Goal: Find contact information: Find contact information

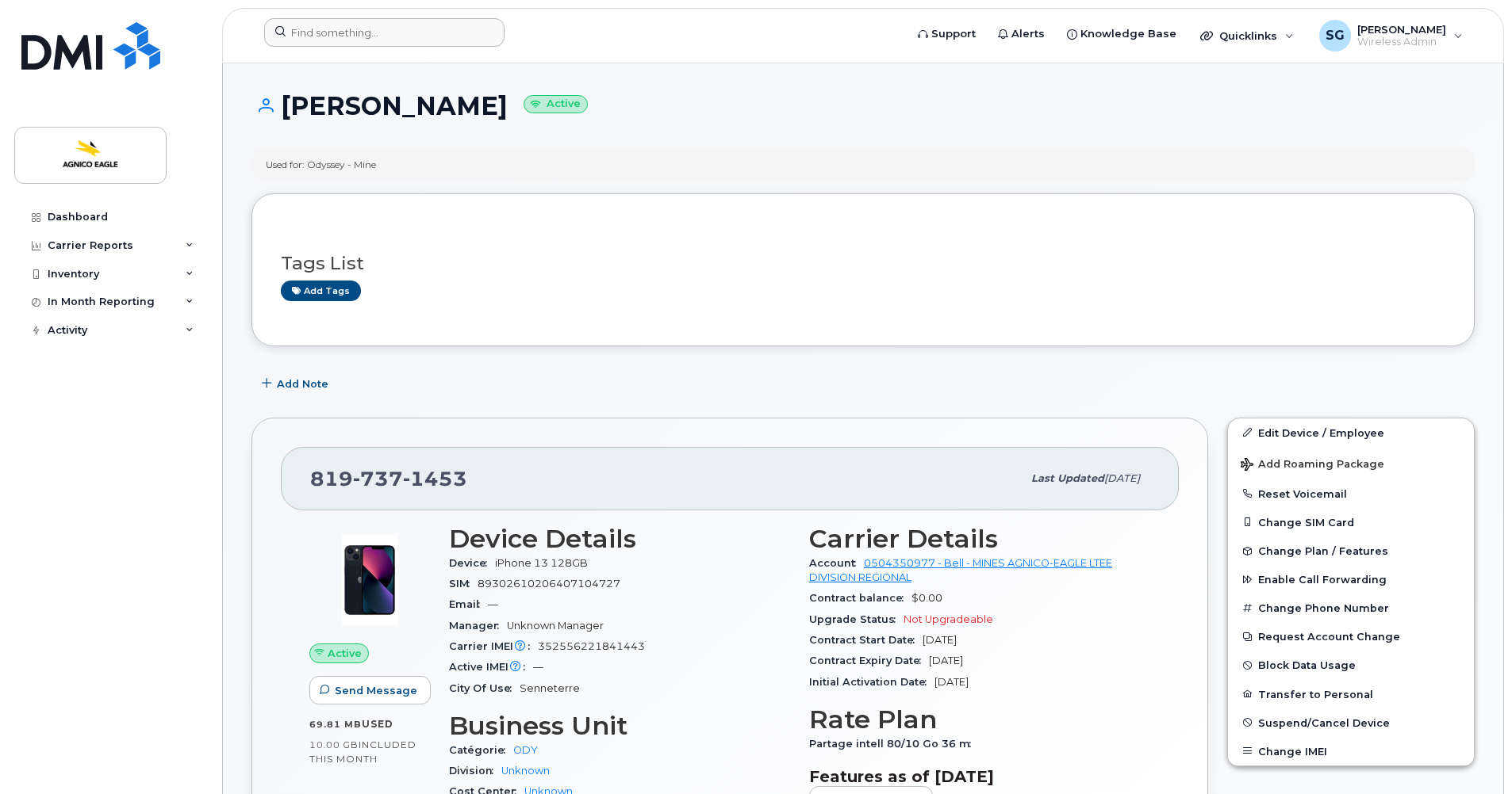
scroll to position [158, 0]
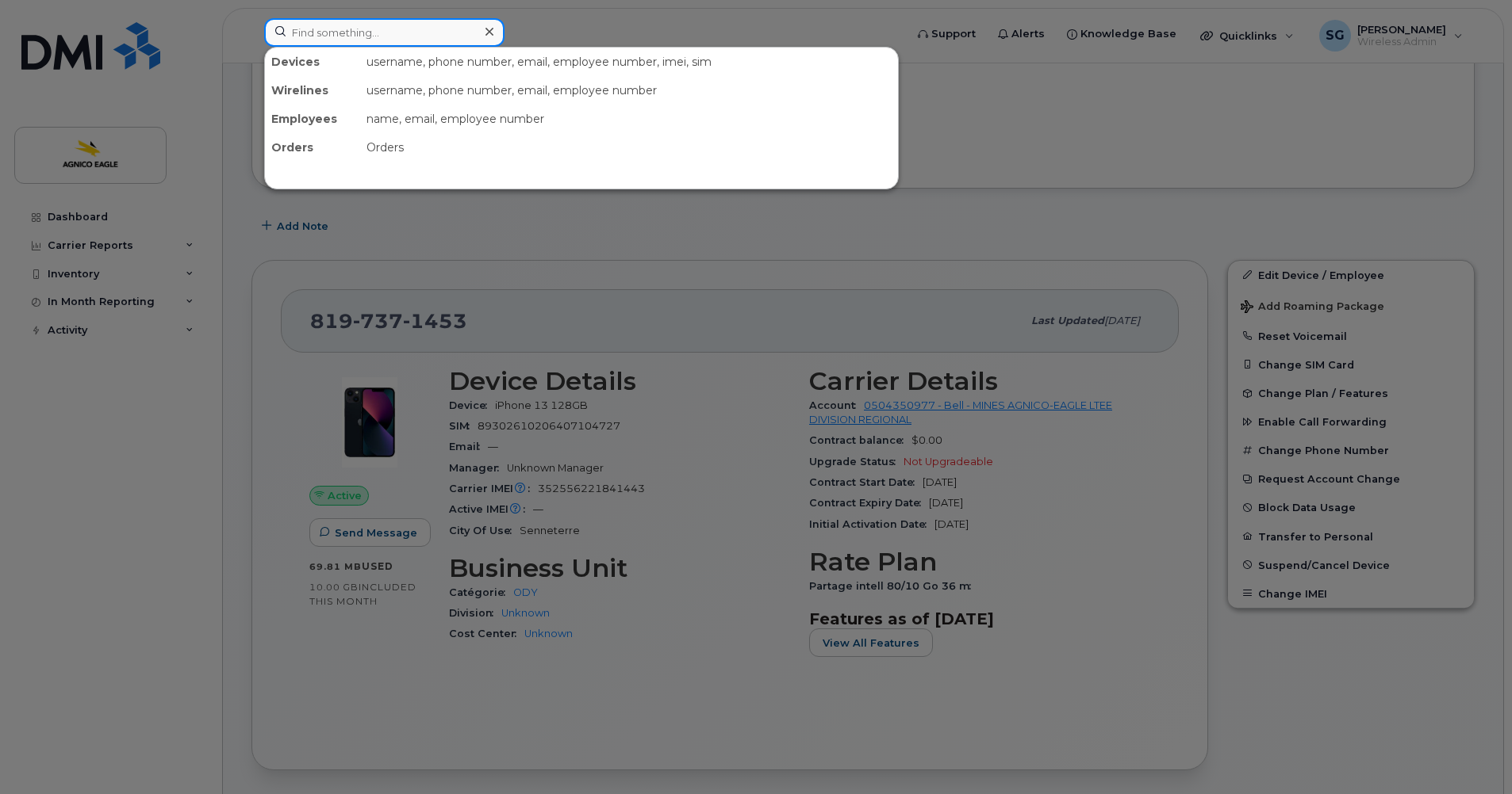
click at [359, 30] on input at bounding box center [384, 32] width 241 height 29
paste input "[PHONE_NUMBER]"
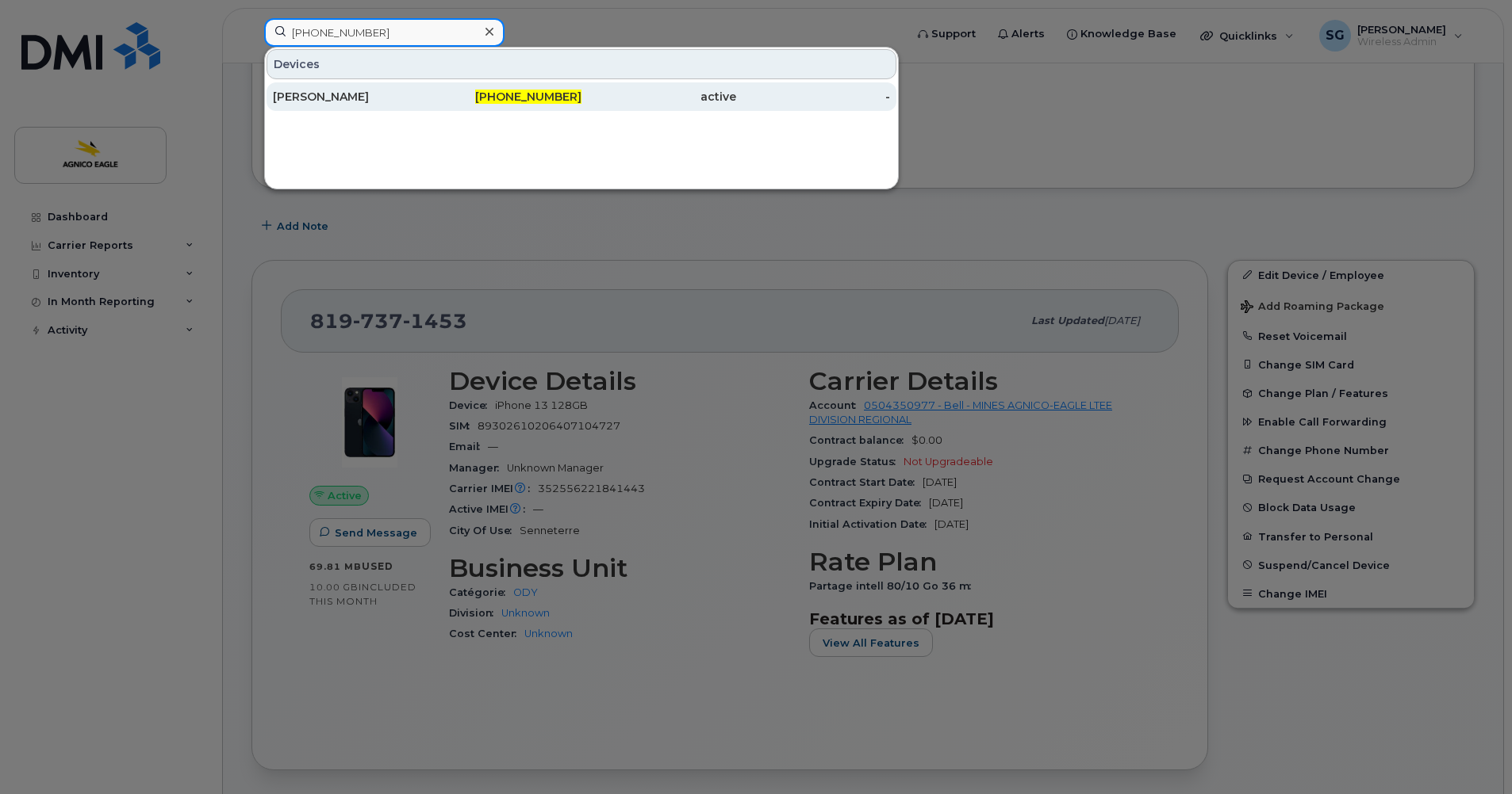
type input "819-444-9666"
click at [521, 93] on span "819-444-9666" at bounding box center [528, 96] width 106 height 14
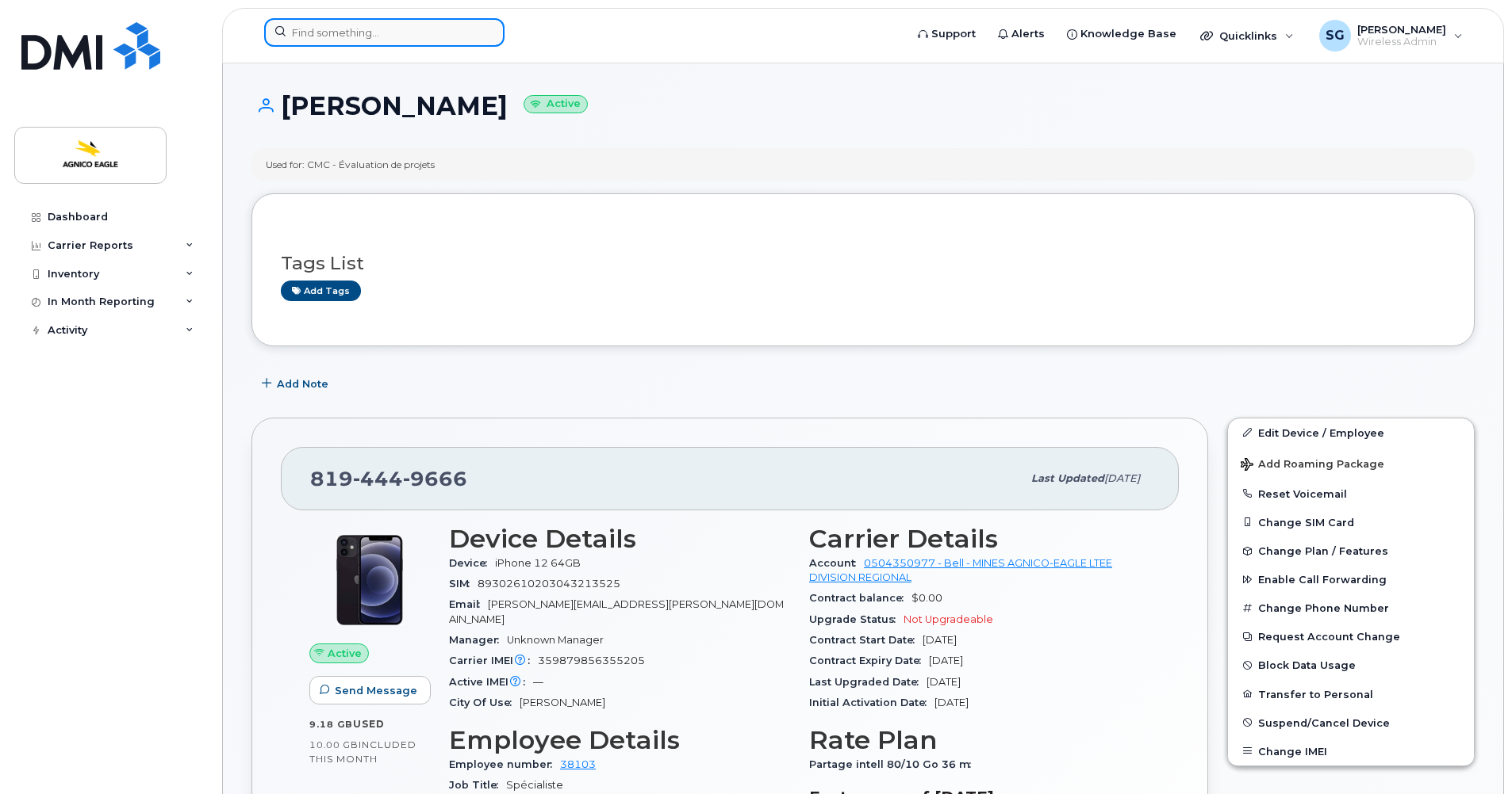
click at [407, 28] on input at bounding box center [384, 32] width 241 height 29
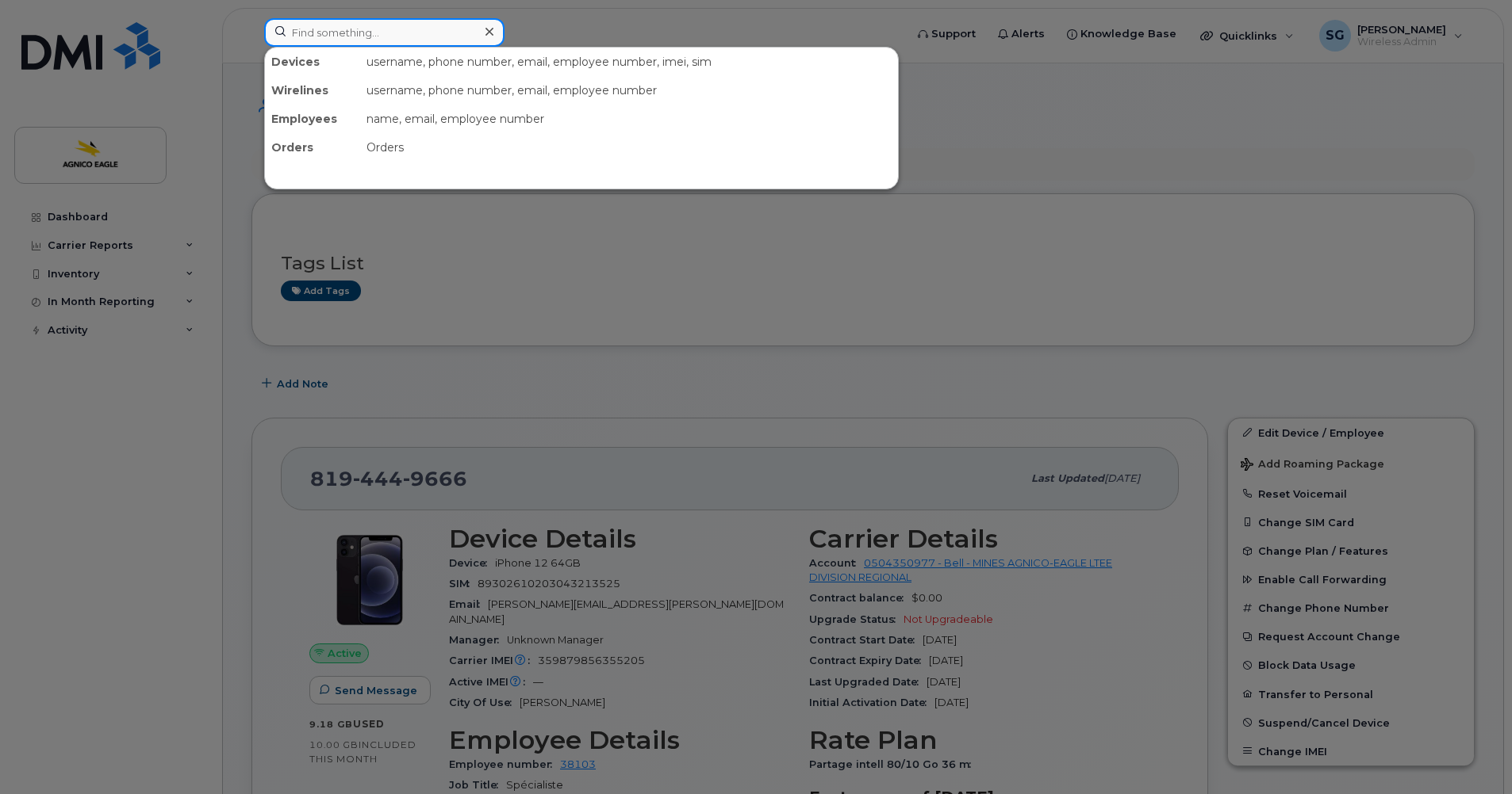
paste input "[PHONE_NUMBER]"
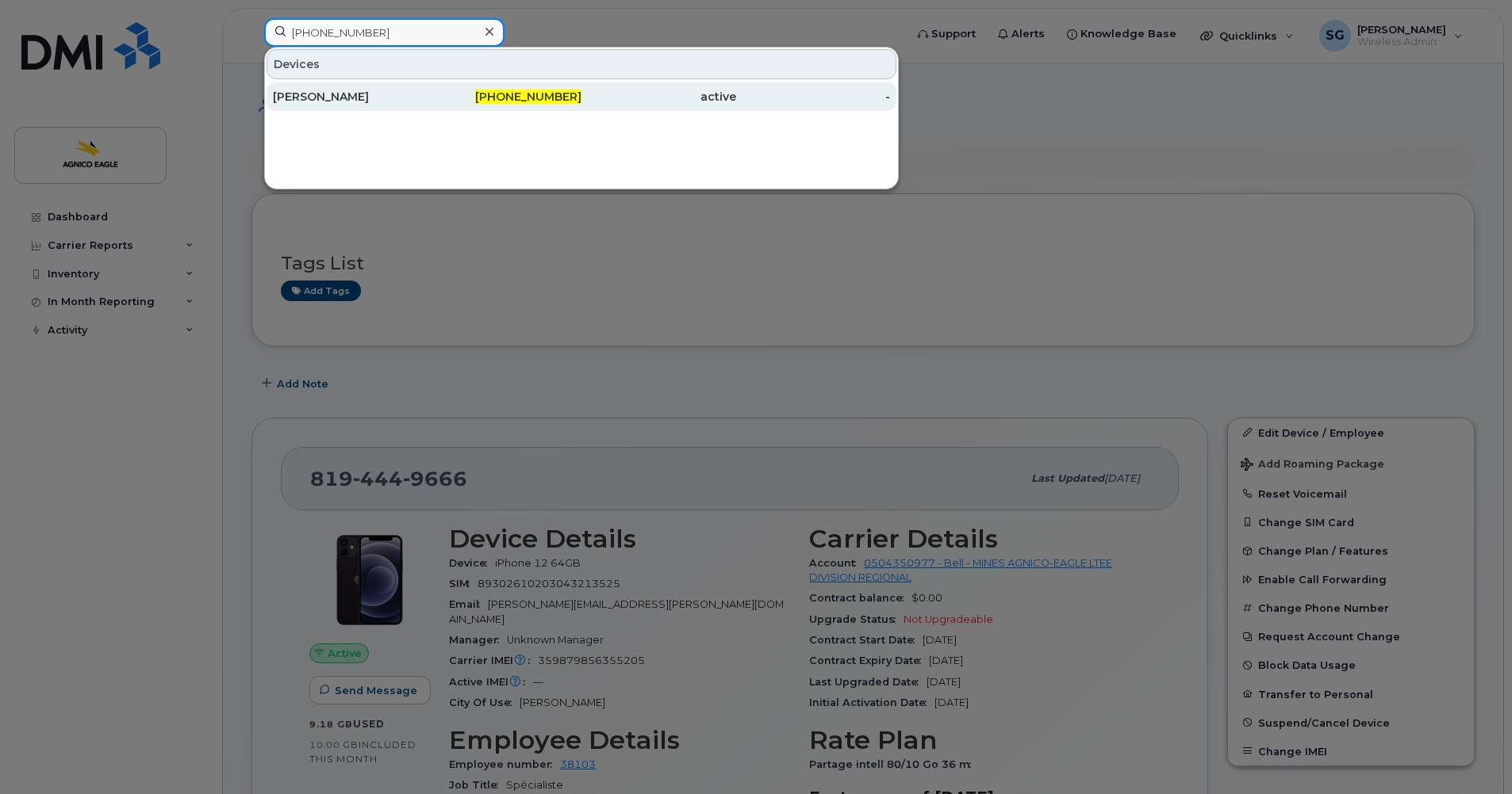
type input "[PHONE_NUMBER]"
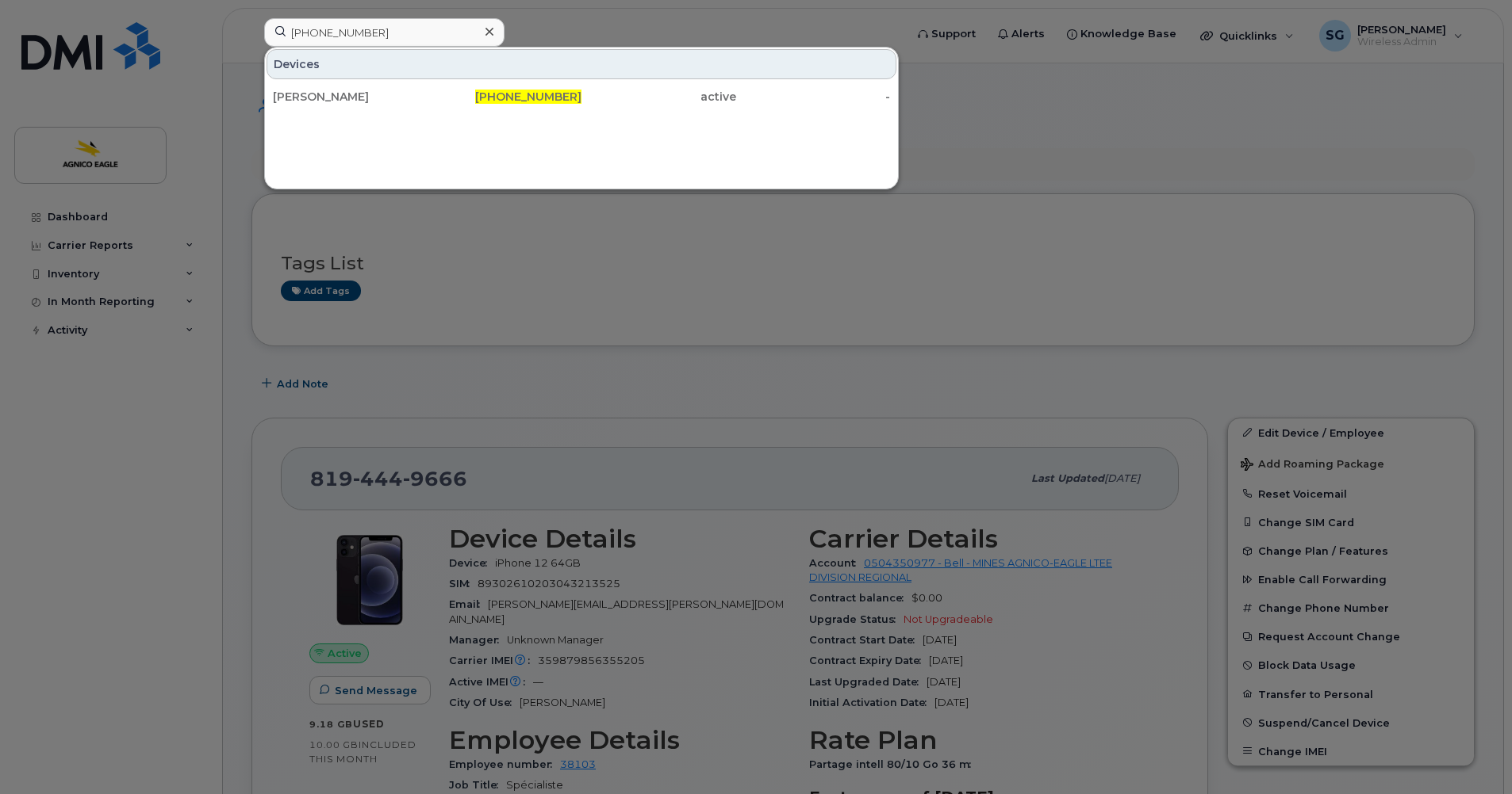
drag, startPoint x: 324, startPoint y: 96, endPoint x: 701, endPoint y: 167, distance: 383.6
click at [325, 96] on div "[PERSON_NAME]" at bounding box center [350, 96] width 155 height 16
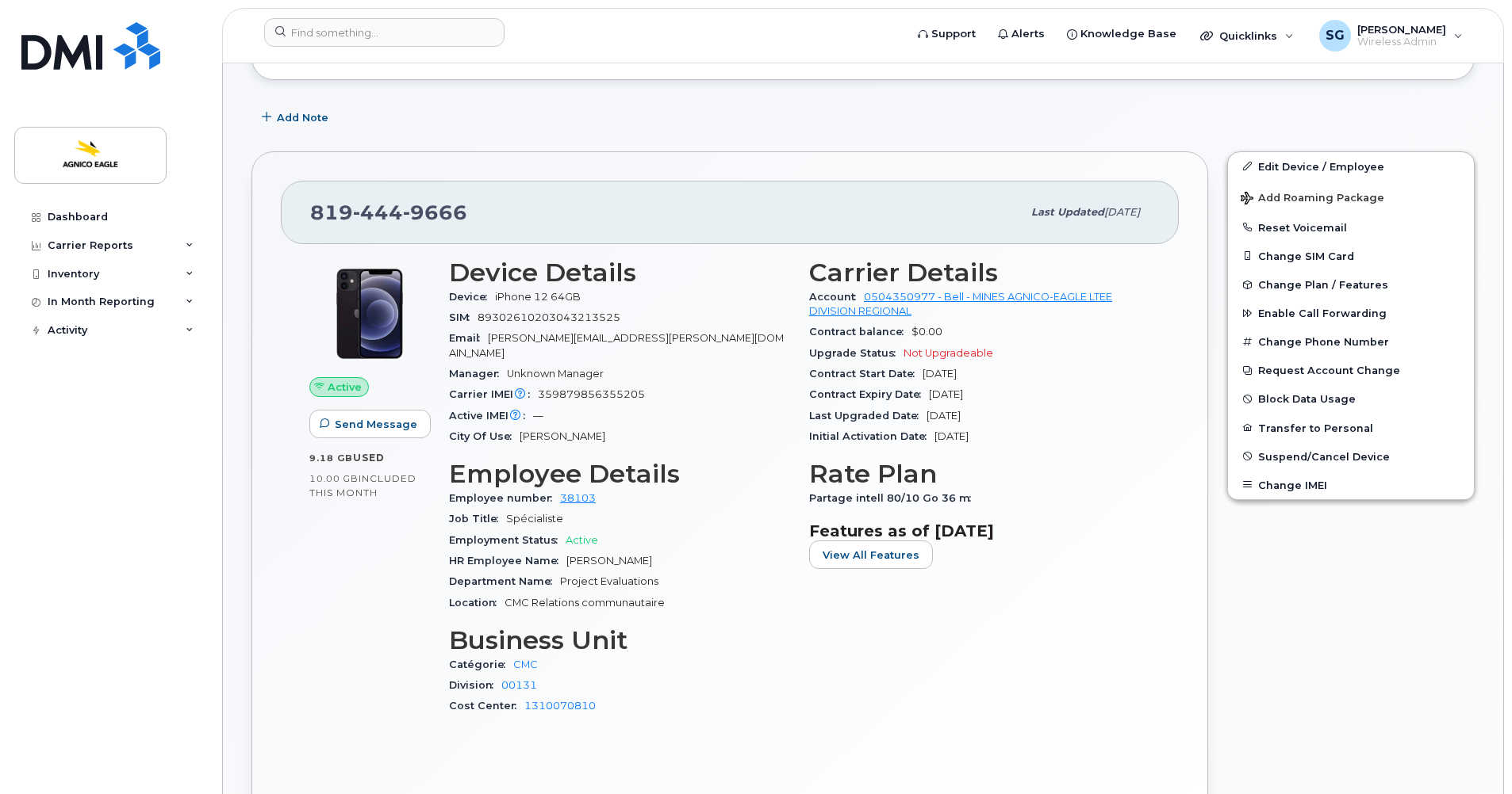
scroll to position [268, 0]
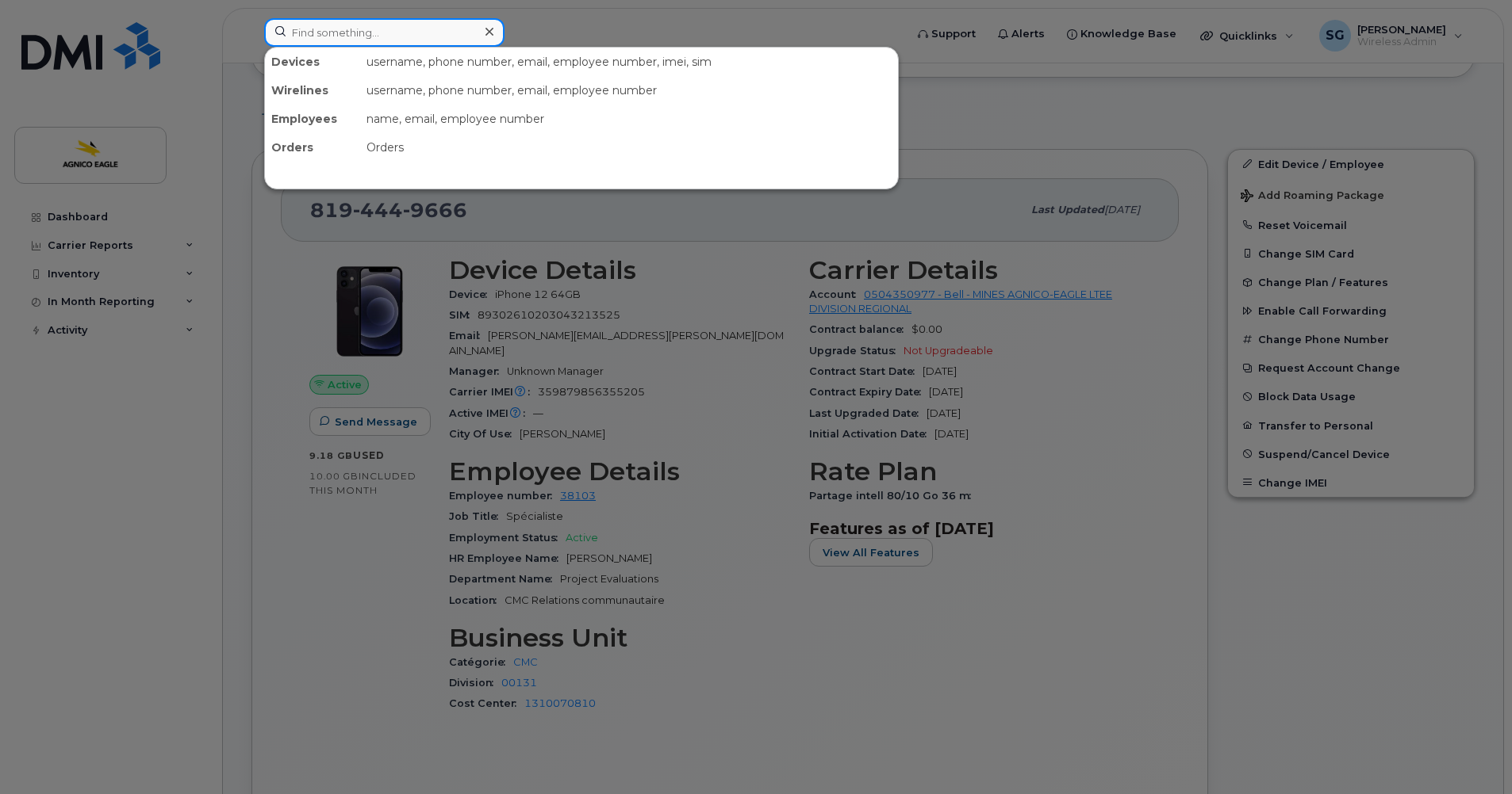
click at [463, 33] on input at bounding box center [384, 32] width 241 height 29
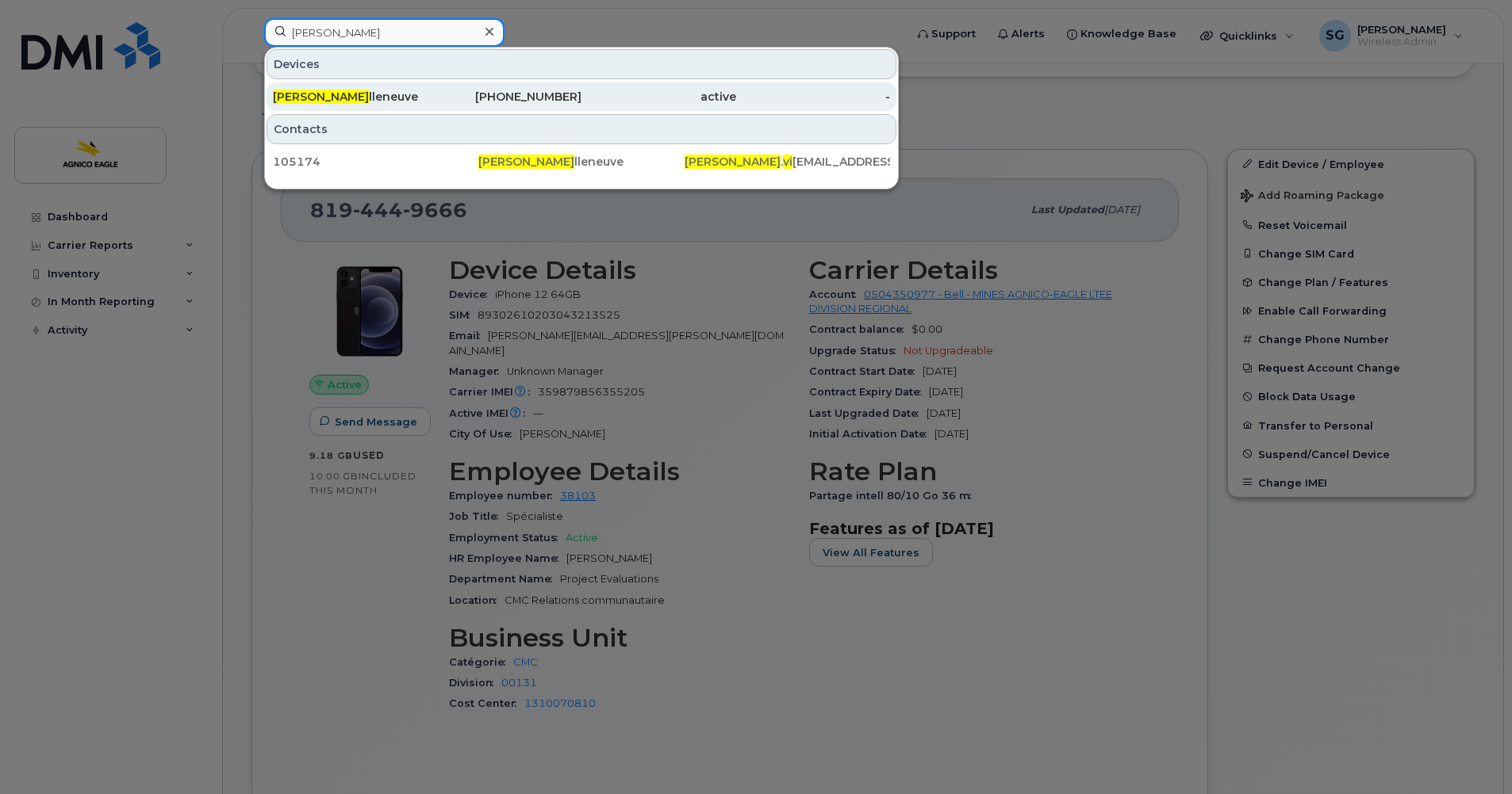
type input "bruno vi"
click at [341, 100] on div "Bruno Vi lleneuve" at bounding box center [350, 96] width 155 height 16
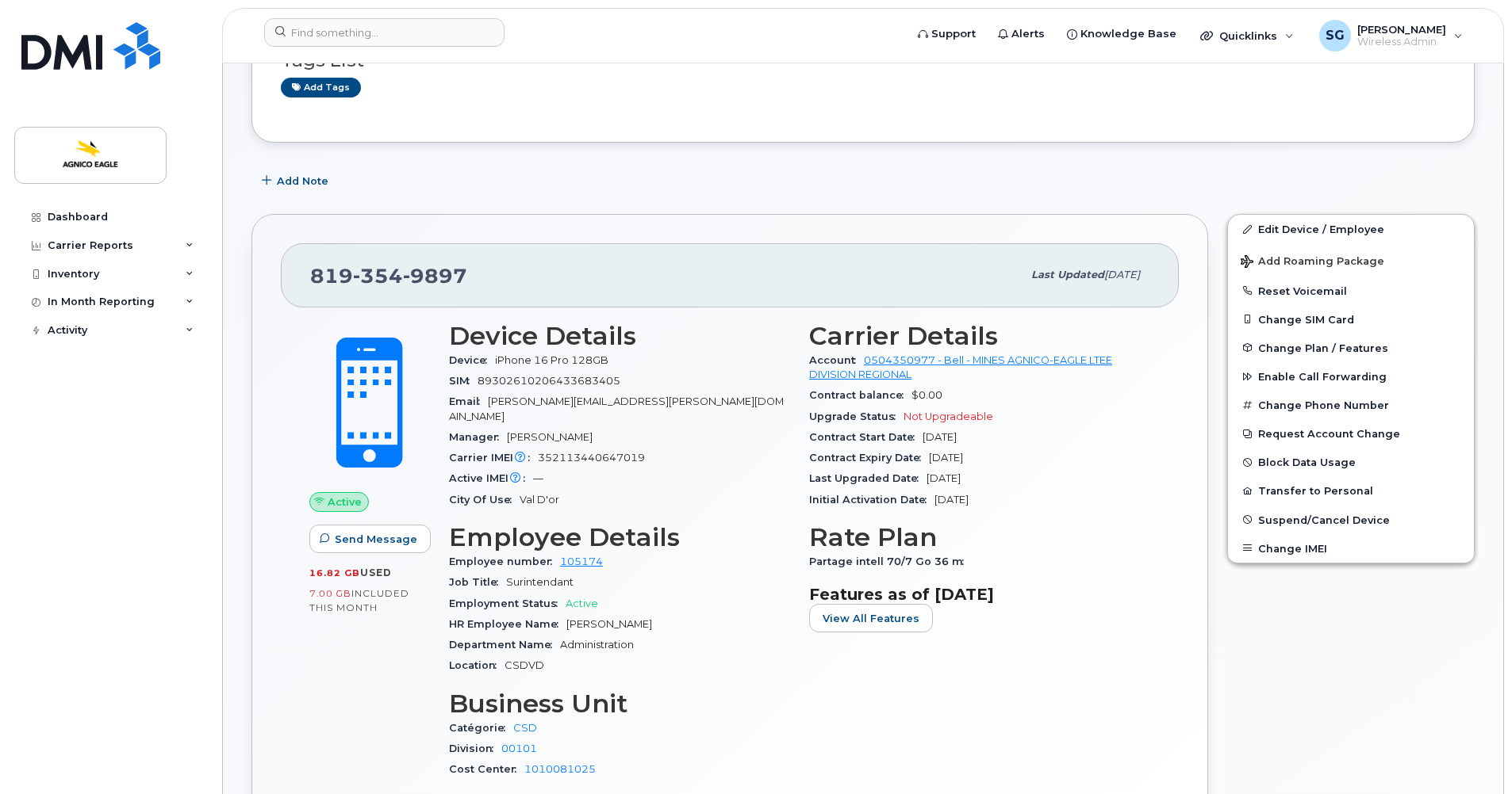
scroll to position [159, 0]
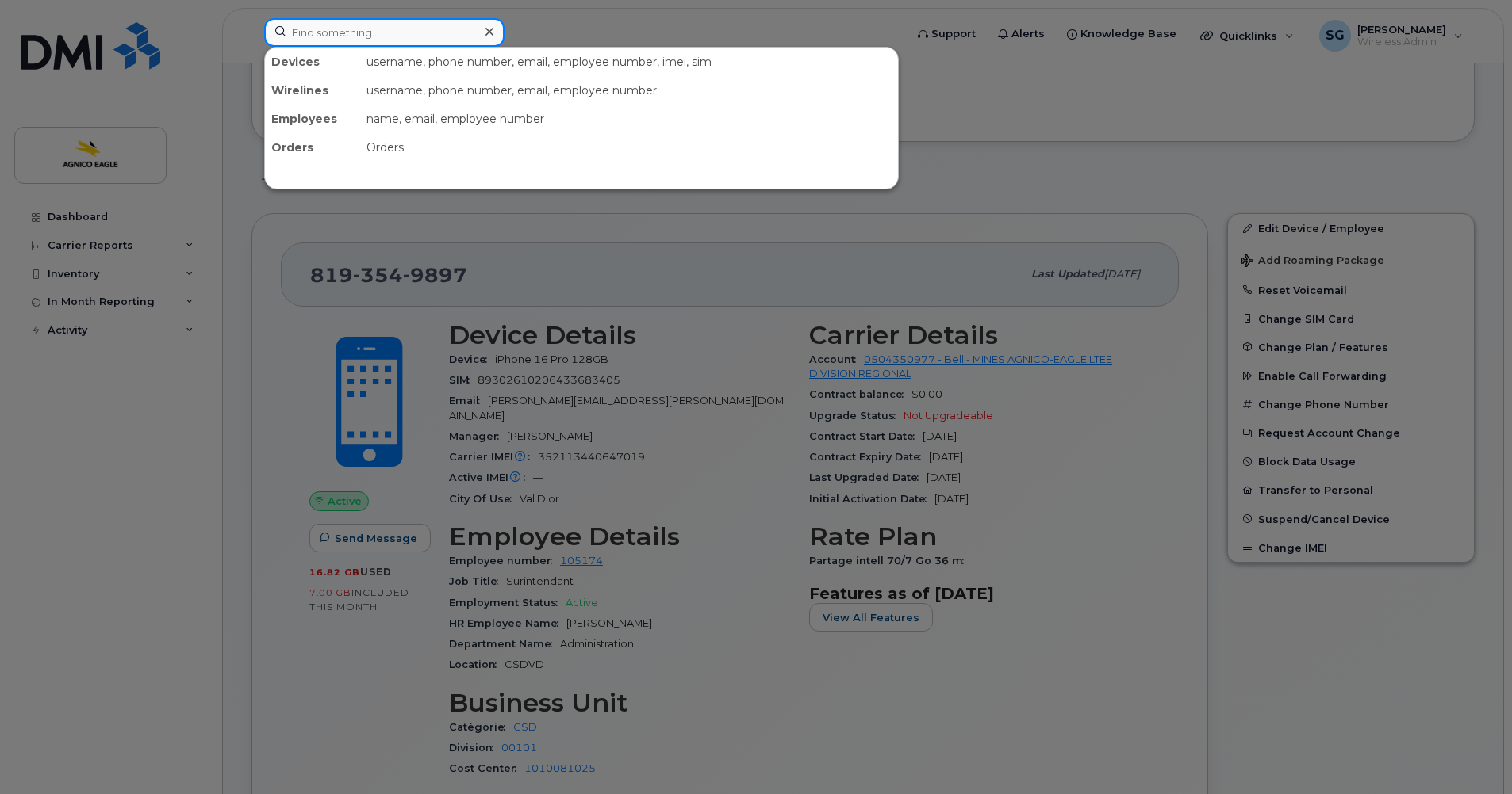
click at [428, 28] on input at bounding box center [384, 32] width 241 height 29
paste input "819-354-9947"
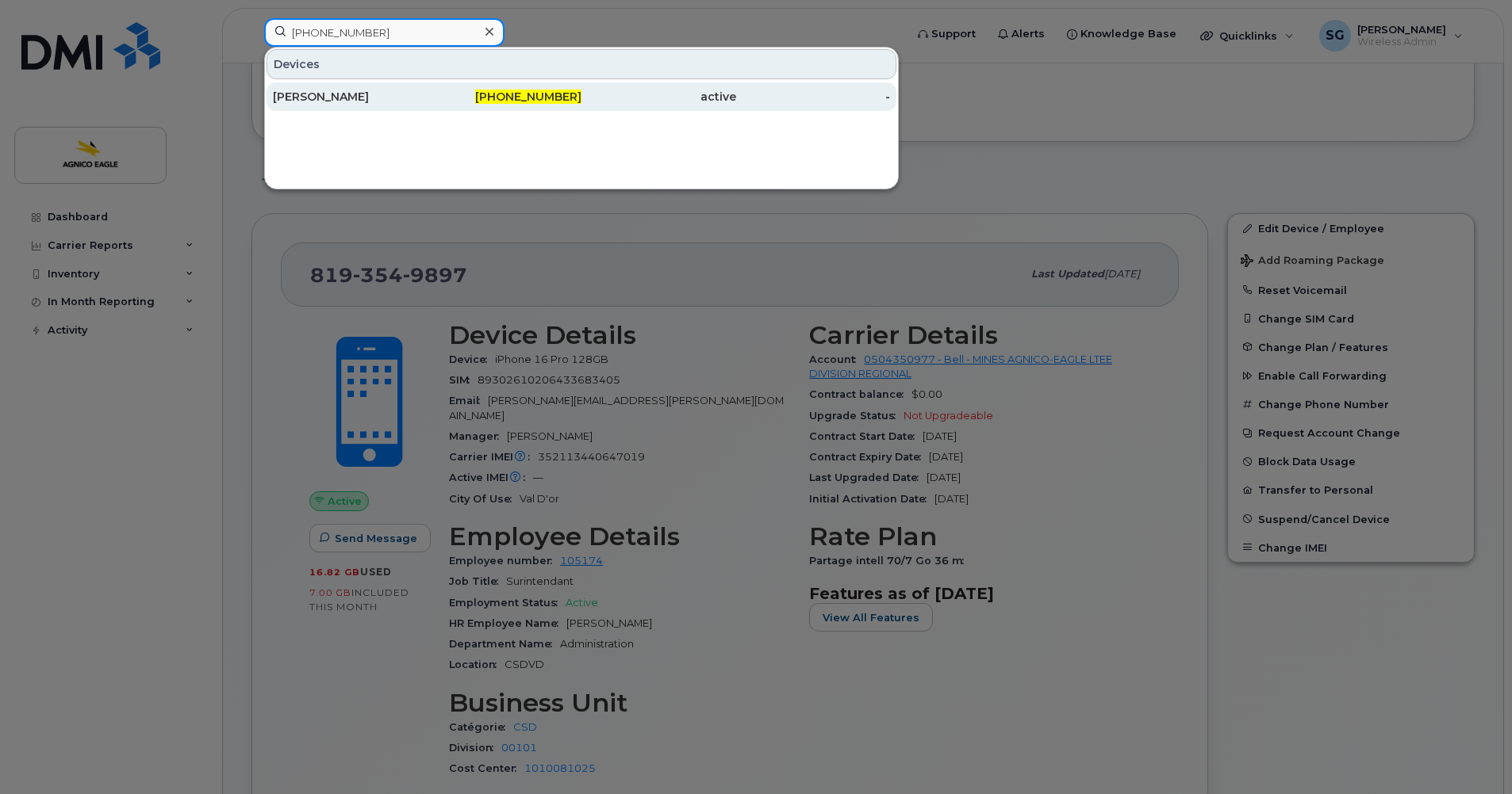
type input "819-354-9947"
click at [520, 101] on span "819-354-9947" at bounding box center [528, 96] width 106 height 14
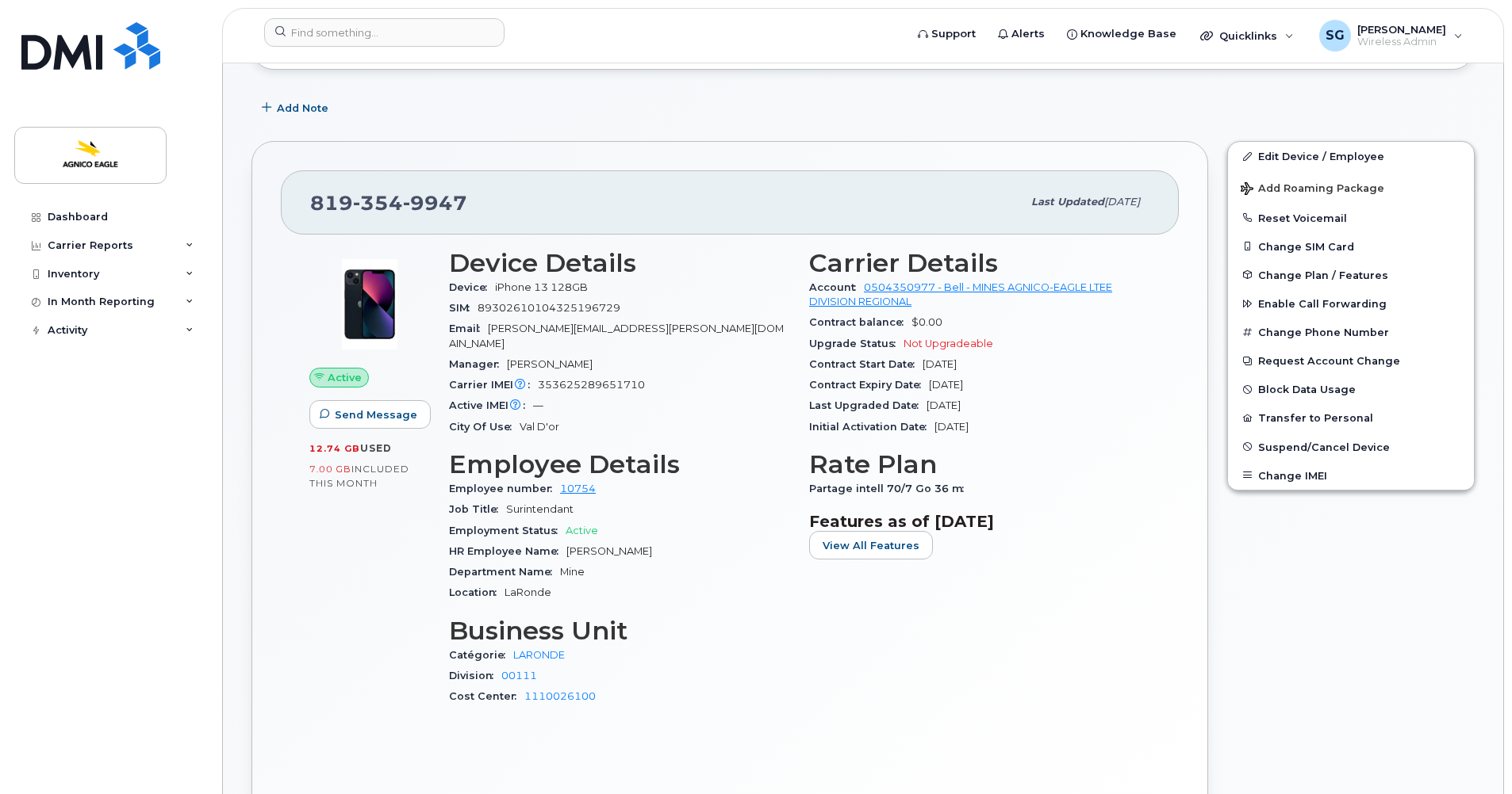
scroll to position [231, 0]
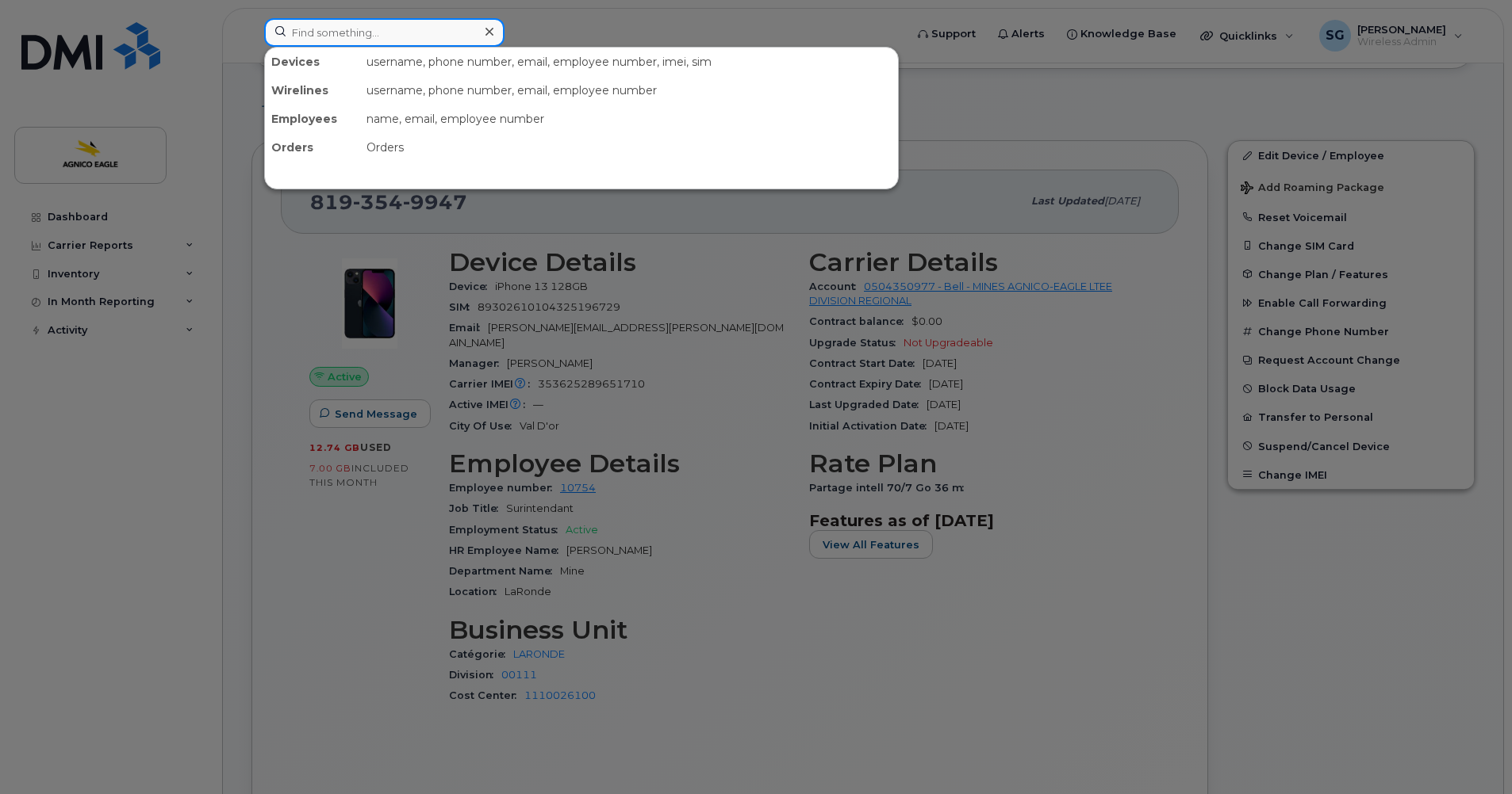
click at [373, 35] on input at bounding box center [384, 32] width 241 height 29
paste input "géotechnique."
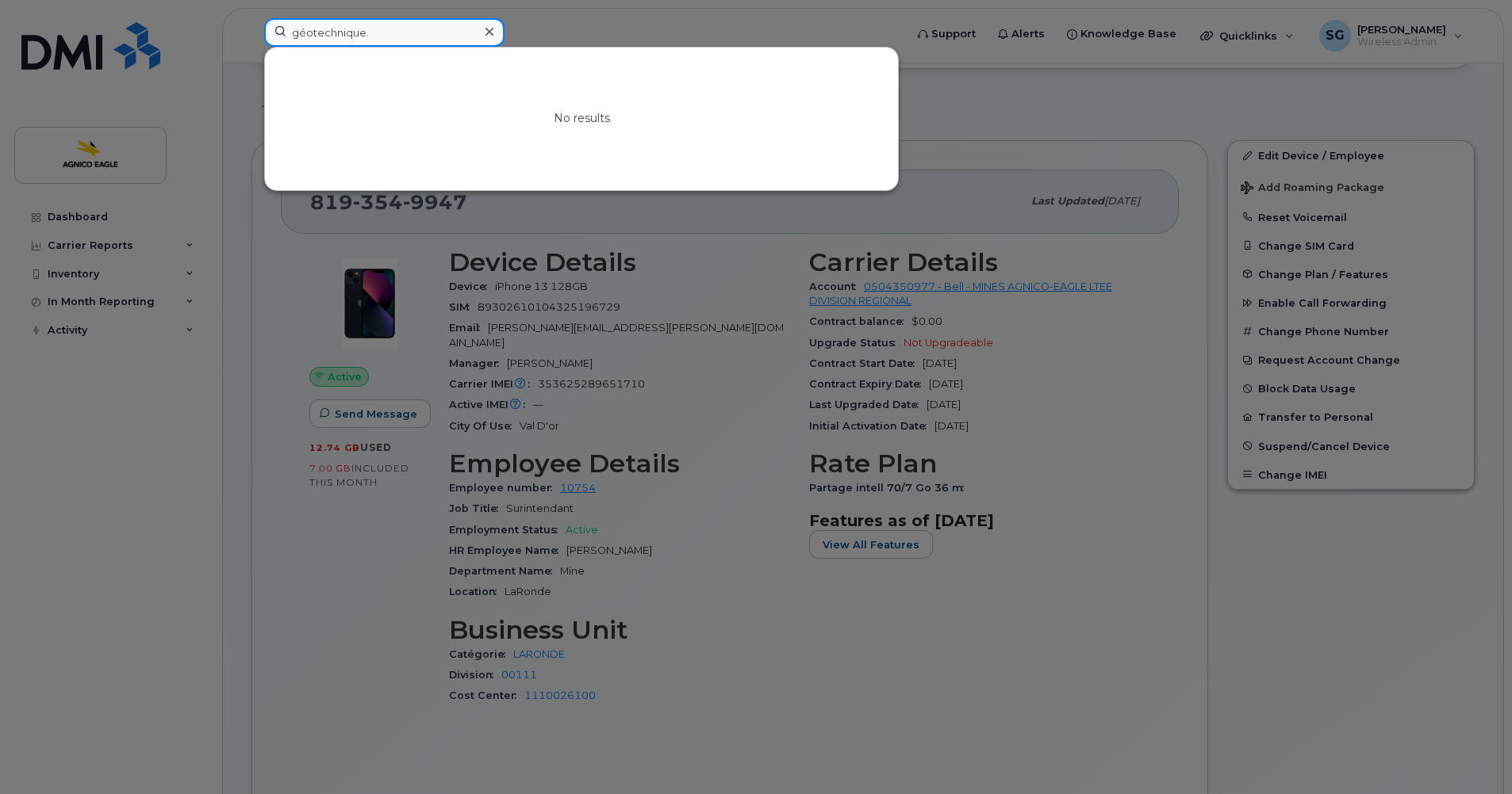
click at [304, 34] on input "géotechnique." at bounding box center [384, 32] width 241 height 29
click at [398, 34] on input "geotechnique." at bounding box center [384, 32] width 241 height 29
type input "geotechnique."
click at [489, 30] on icon at bounding box center [489, 31] width 8 height 13
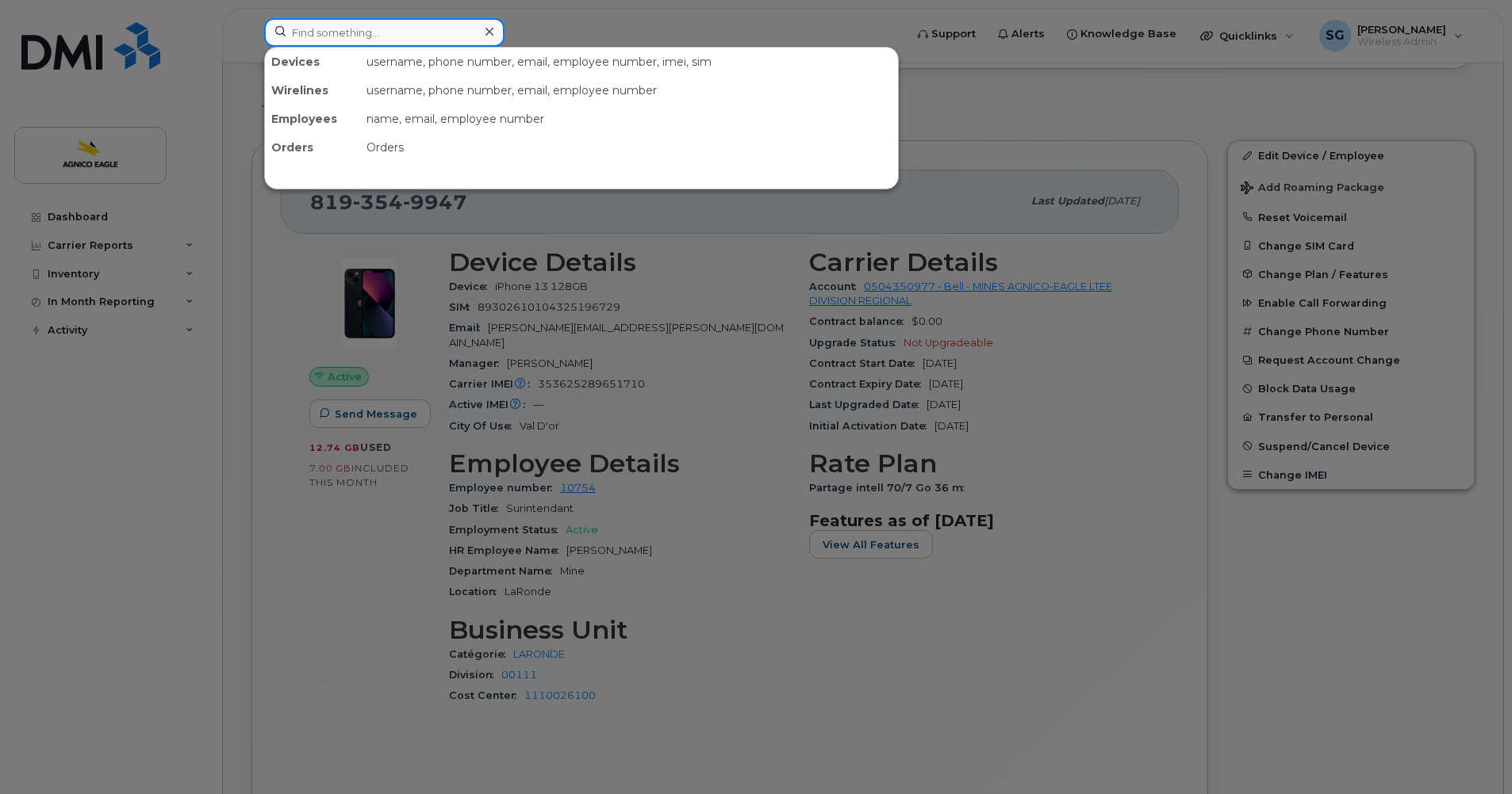
click at [371, 30] on input at bounding box center [384, 32] width 241 height 29
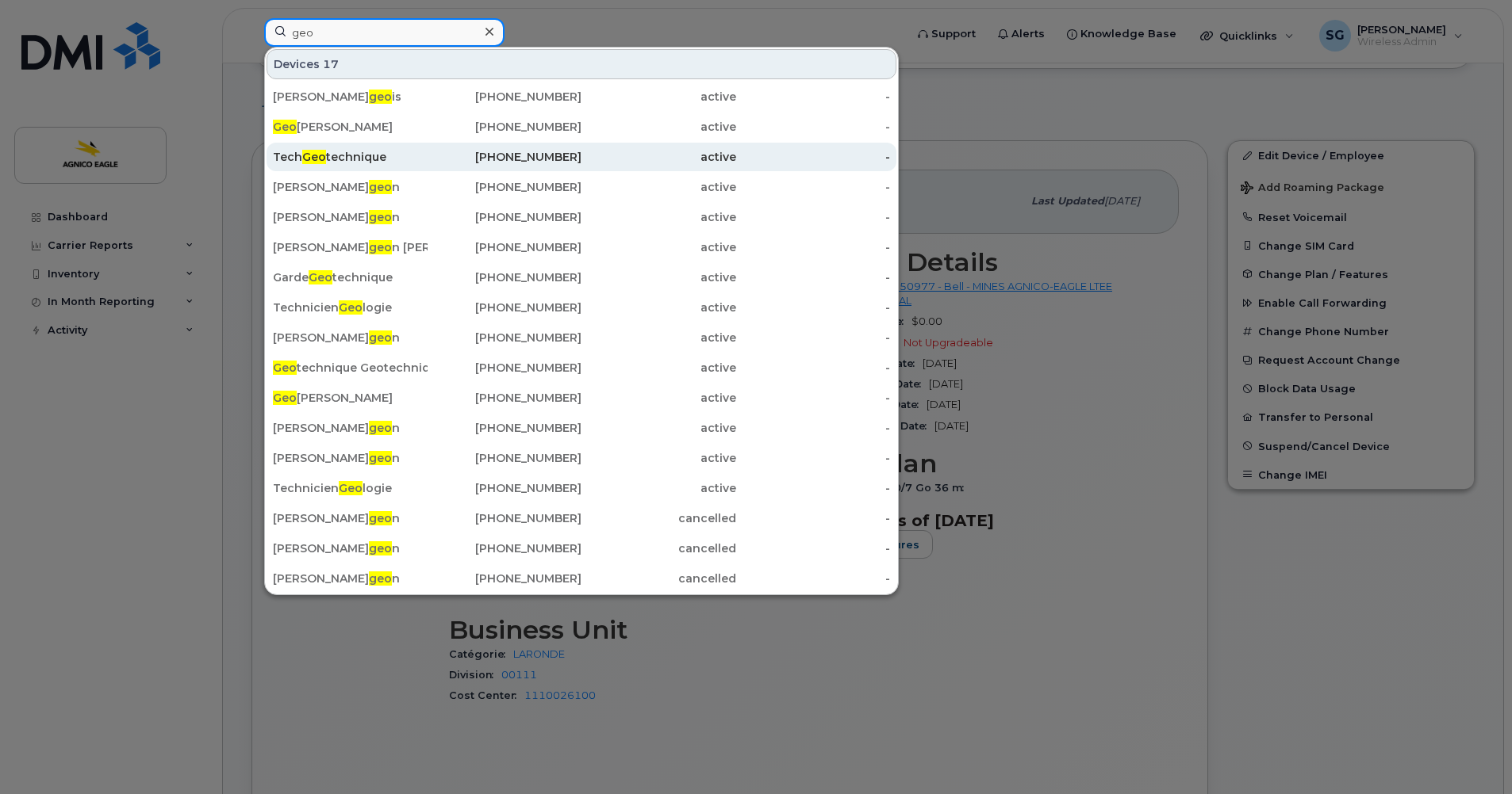
type input "geo"
click at [365, 159] on div "Tech Geo technique" at bounding box center [350, 157] width 155 height 16
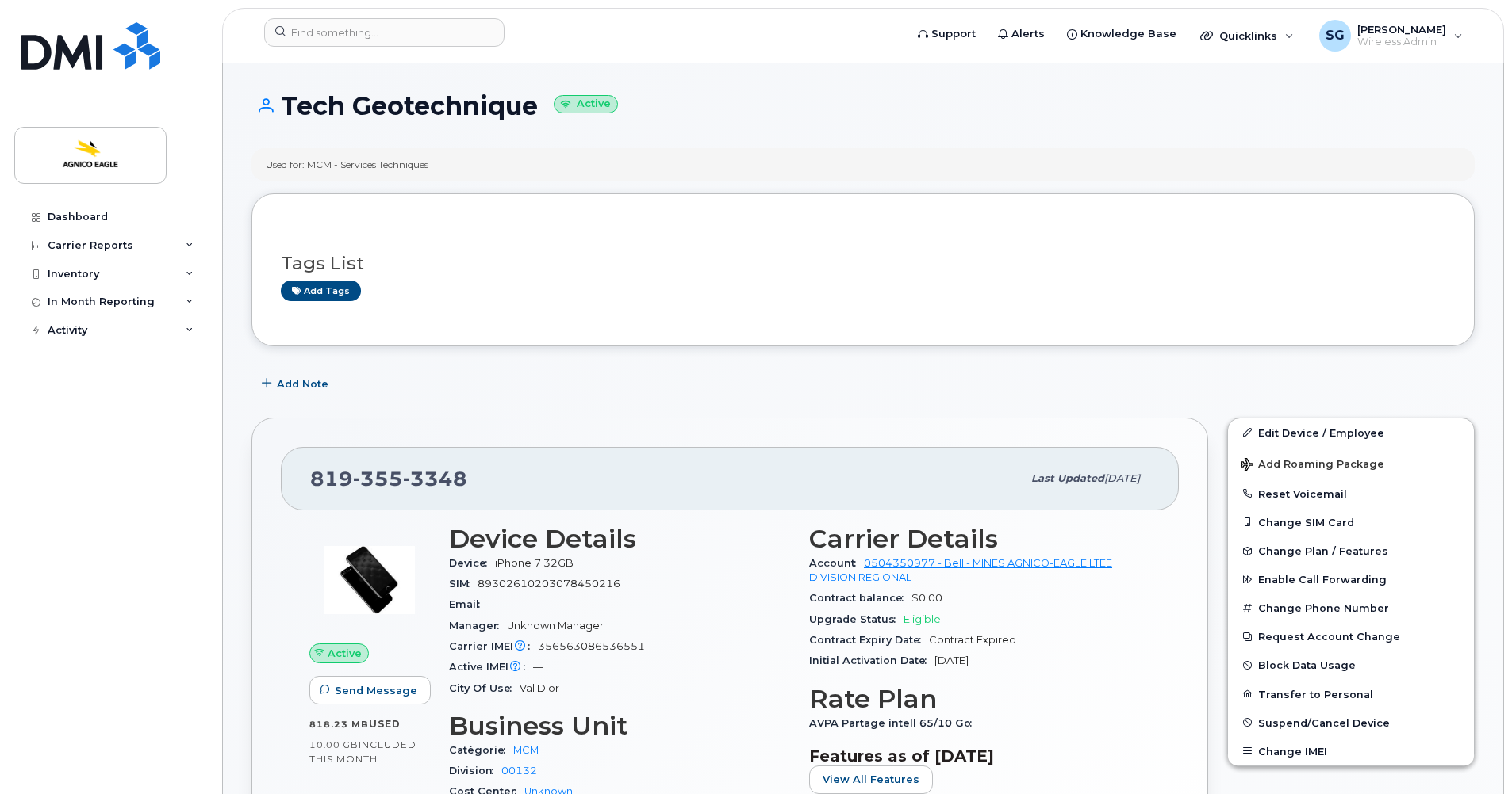
drag, startPoint x: 544, startPoint y: 106, endPoint x: 278, endPoint y: 100, distance: 266.1
click at [278, 100] on h1 "Tech Geotechnique Active" at bounding box center [862, 106] width 1223 height 28
copy h1 "Tech Geotechnique"
click at [390, 25] on input at bounding box center [384, 32] width 241 height 29
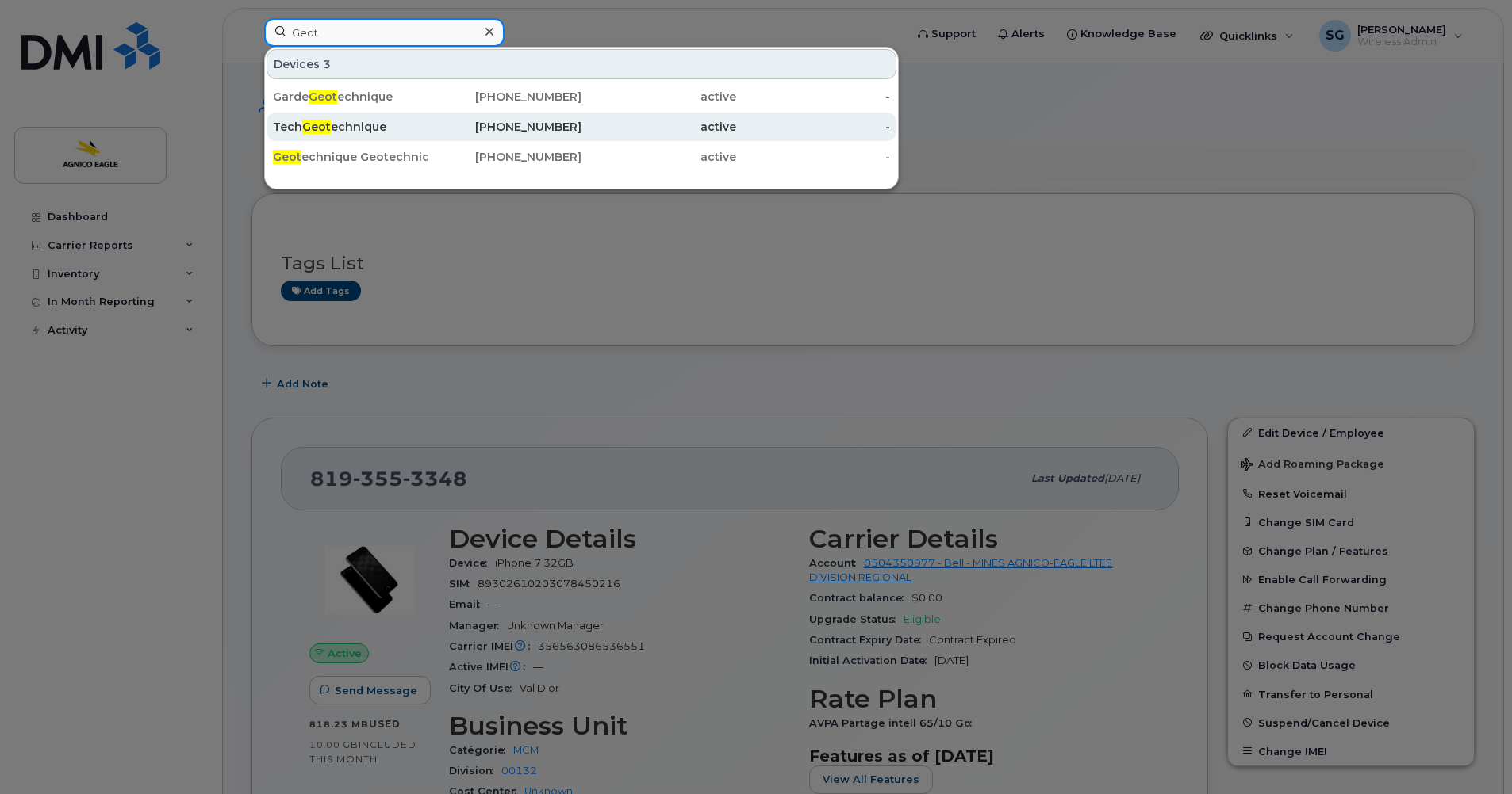
type input "Geot"
click at [343, 121] on div "Tech Geot echnique" at bounding box center [350, 127] width 155 height 16
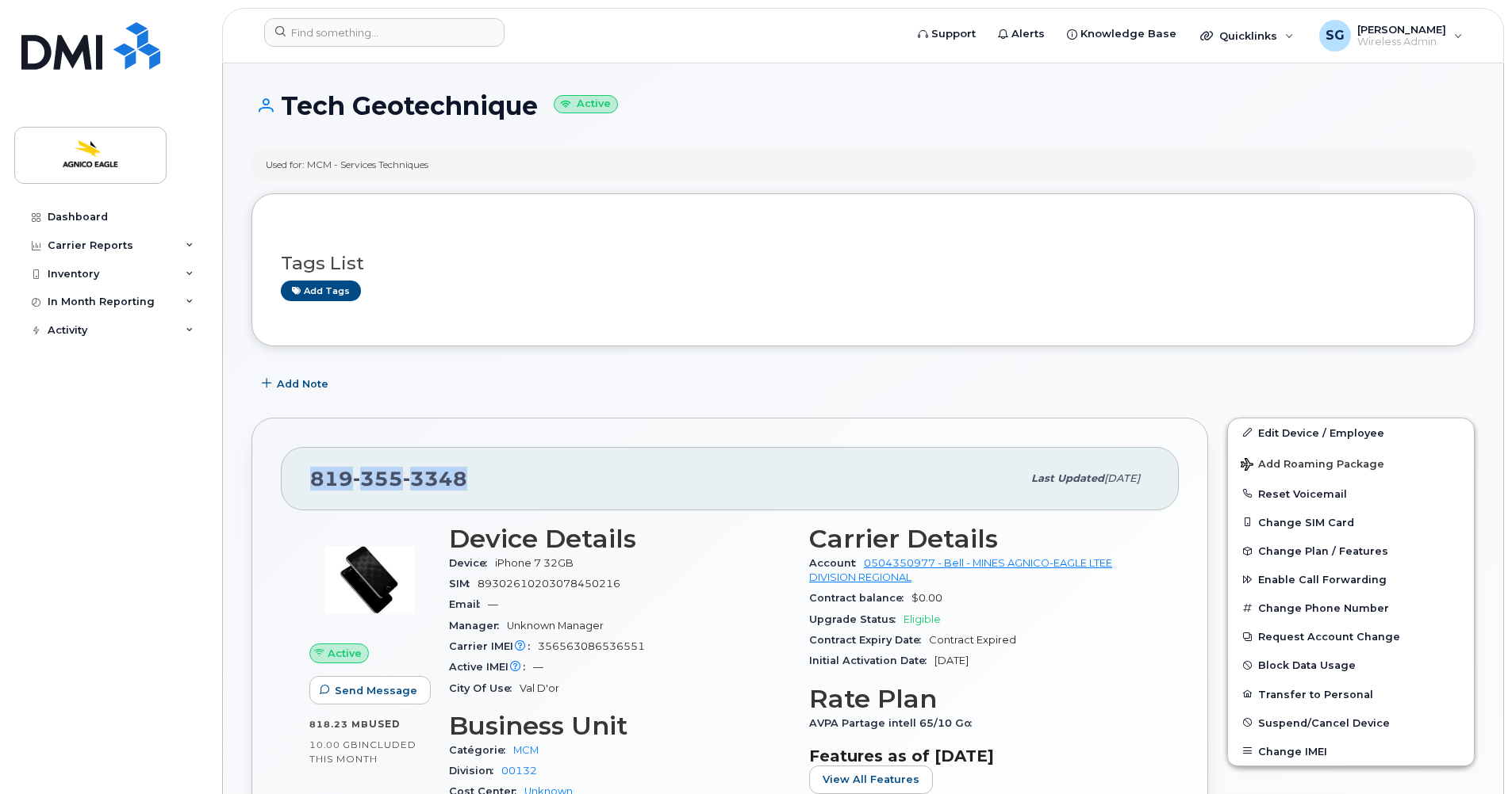
drag, startPoint x: 477, startPoint y: 473, endPoint x: 308, endPoint y: 467, distance: 169.1
click at [308, 467] on div "819 355 3348 Last updated May 01, 2025" at bounding box center [729, 479] width 898 height 63
copy span "819 355 3348"
click at [393, 30] on input at bounding box center [384, 32] width 241 height 29
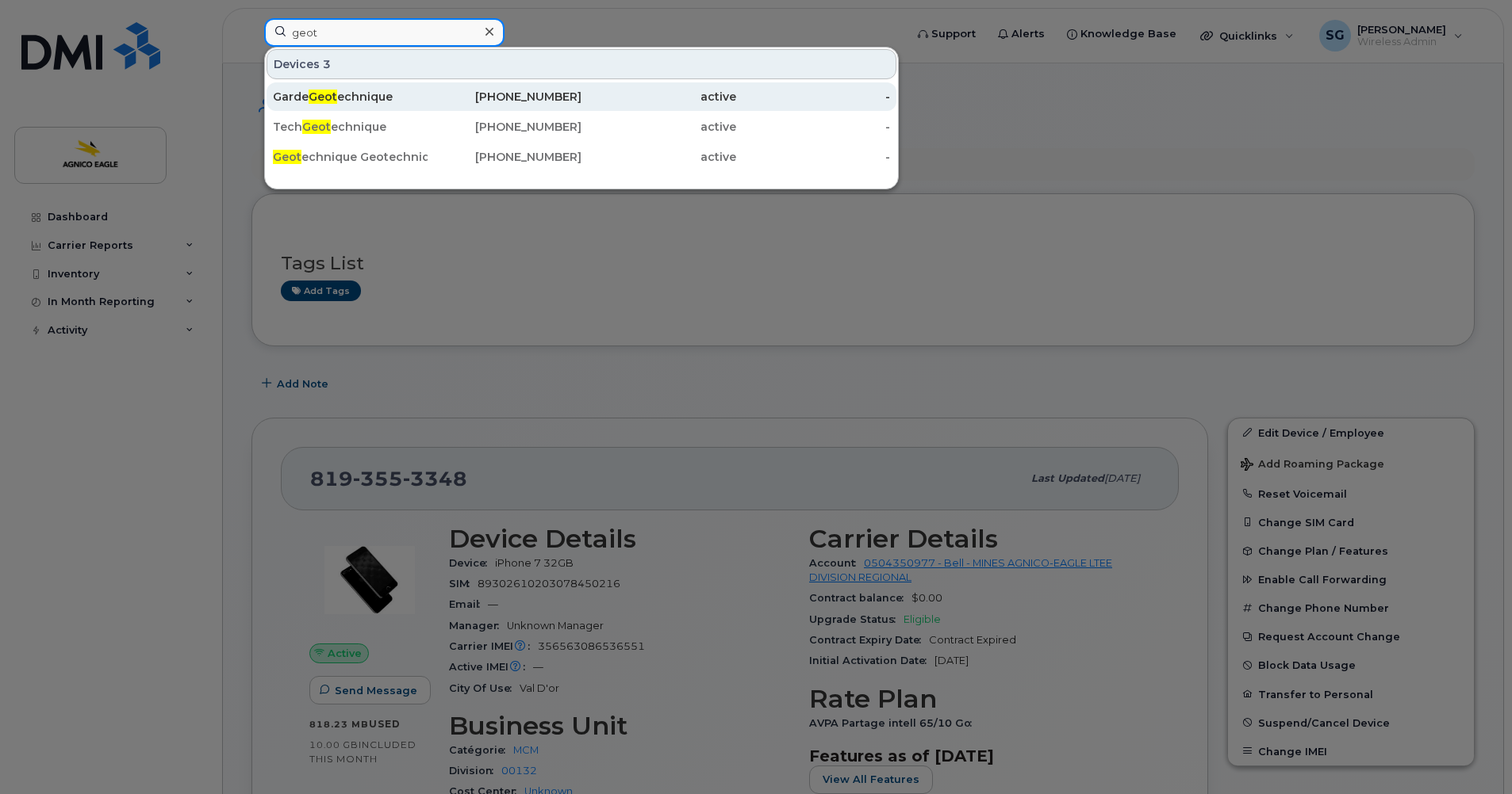
type input "geot"
click at [328, 96] on span "Geot" at bounding box center [322, 96] width 29 height 14
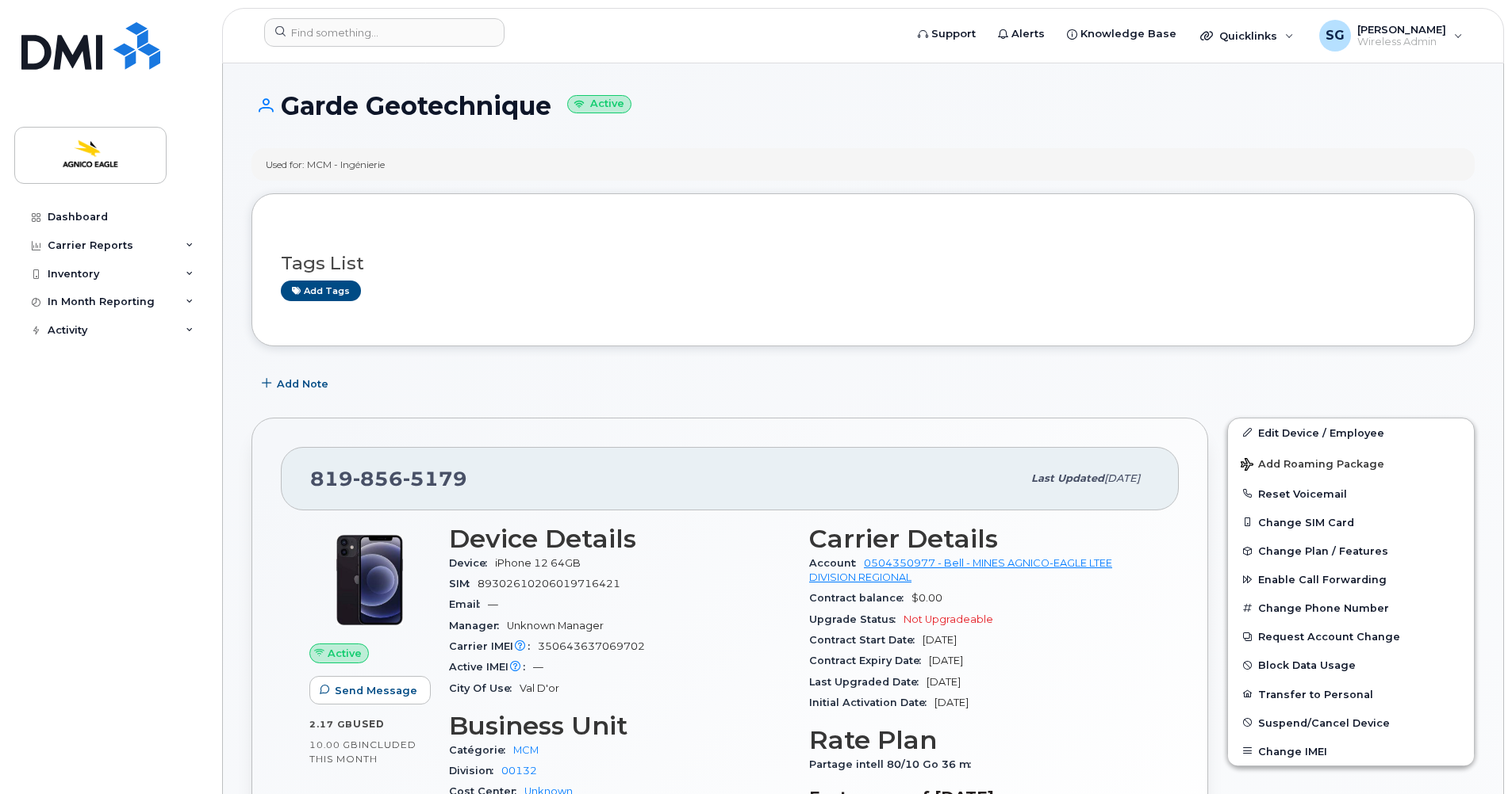
drag, startPoint x: 549, startPoint y: 106, endPoint x: 286, endPoint y: 101, distance: 263.0
click at [286, 101] on h1 "Garde Geotechnique Active" at bounding box center [862, 106] width 1223 height 28
copy h1 "Garde Geotechnique"
click at [466, 478] on div "819 856 5179" at bounding box center [666, 479] width 712 height 33
drag, startPoint x: 467, startPoint y: 478, endPoint x: 310, endPoint y: 470, distance: 157.2
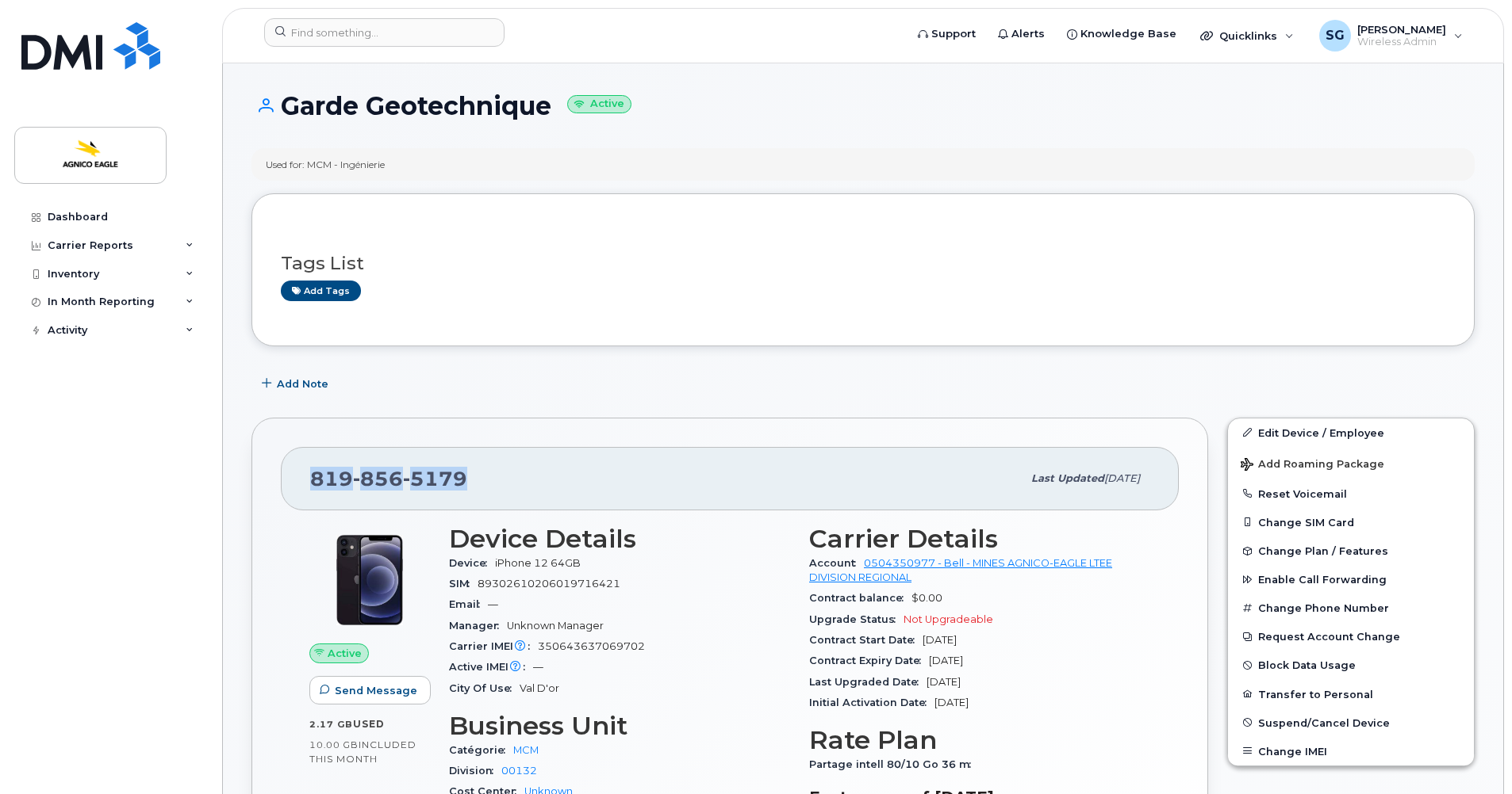
click at [311, 472] on div "819 856 5179" at bounding box center [666, 479] width 712 height 33
copy span "819 856 5179"
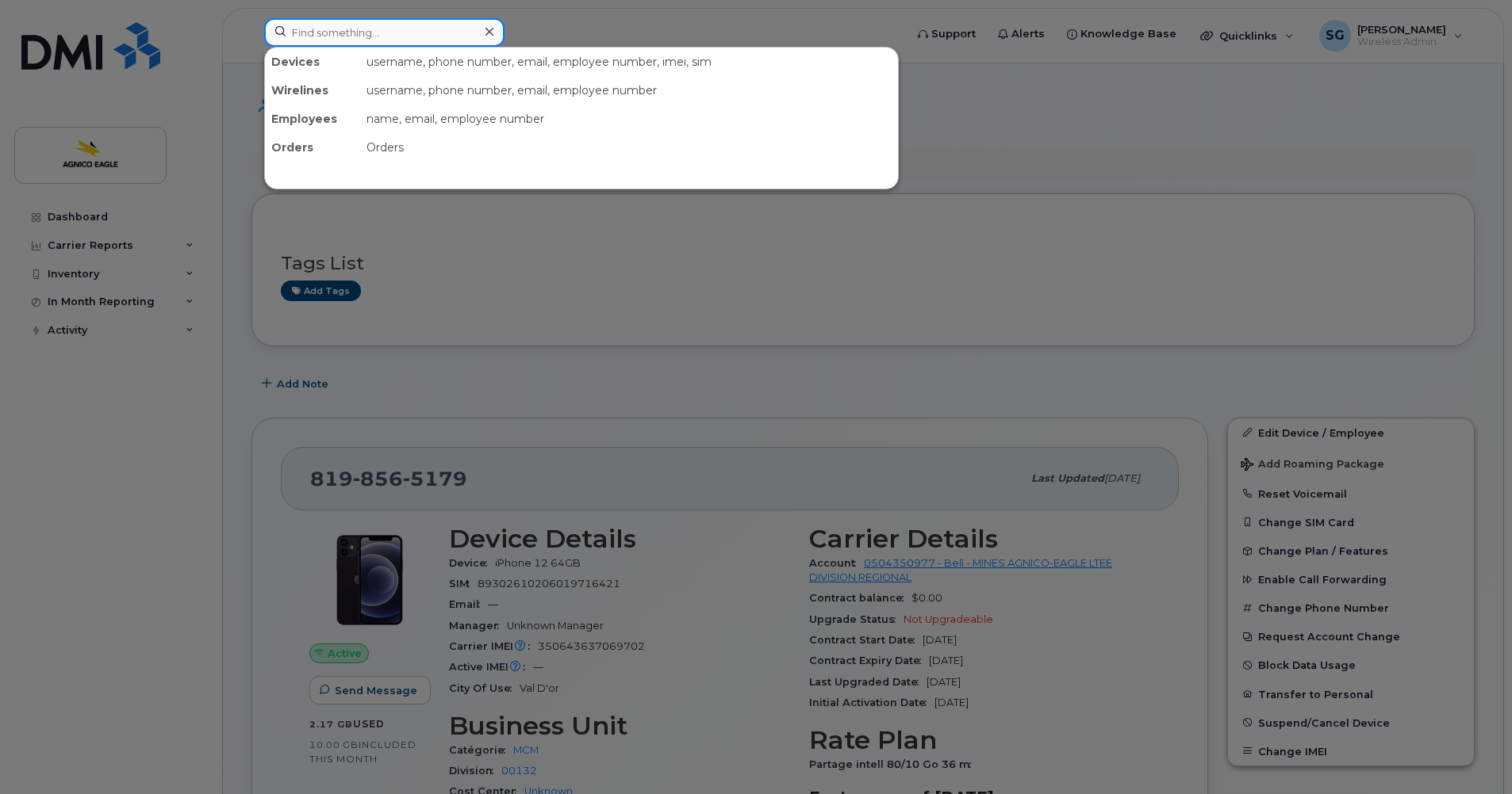
click at [376, 32] on input at bounding box center [384, 32] width 241 height 29
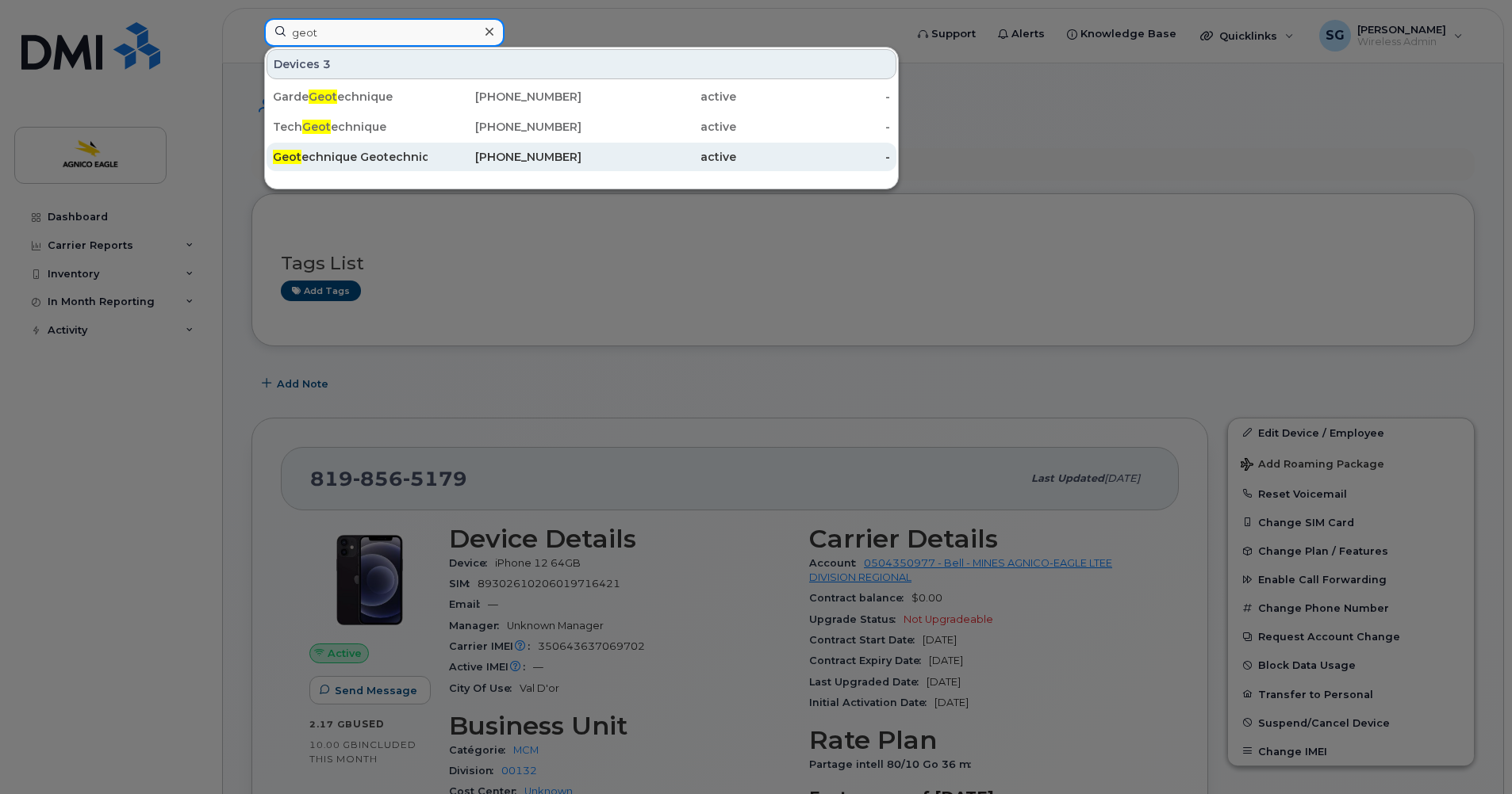
type input "geot"
click at [369, 159] on div "Geot echnique Geotechnique" at bounding box center [350, 157] width 155 height 16
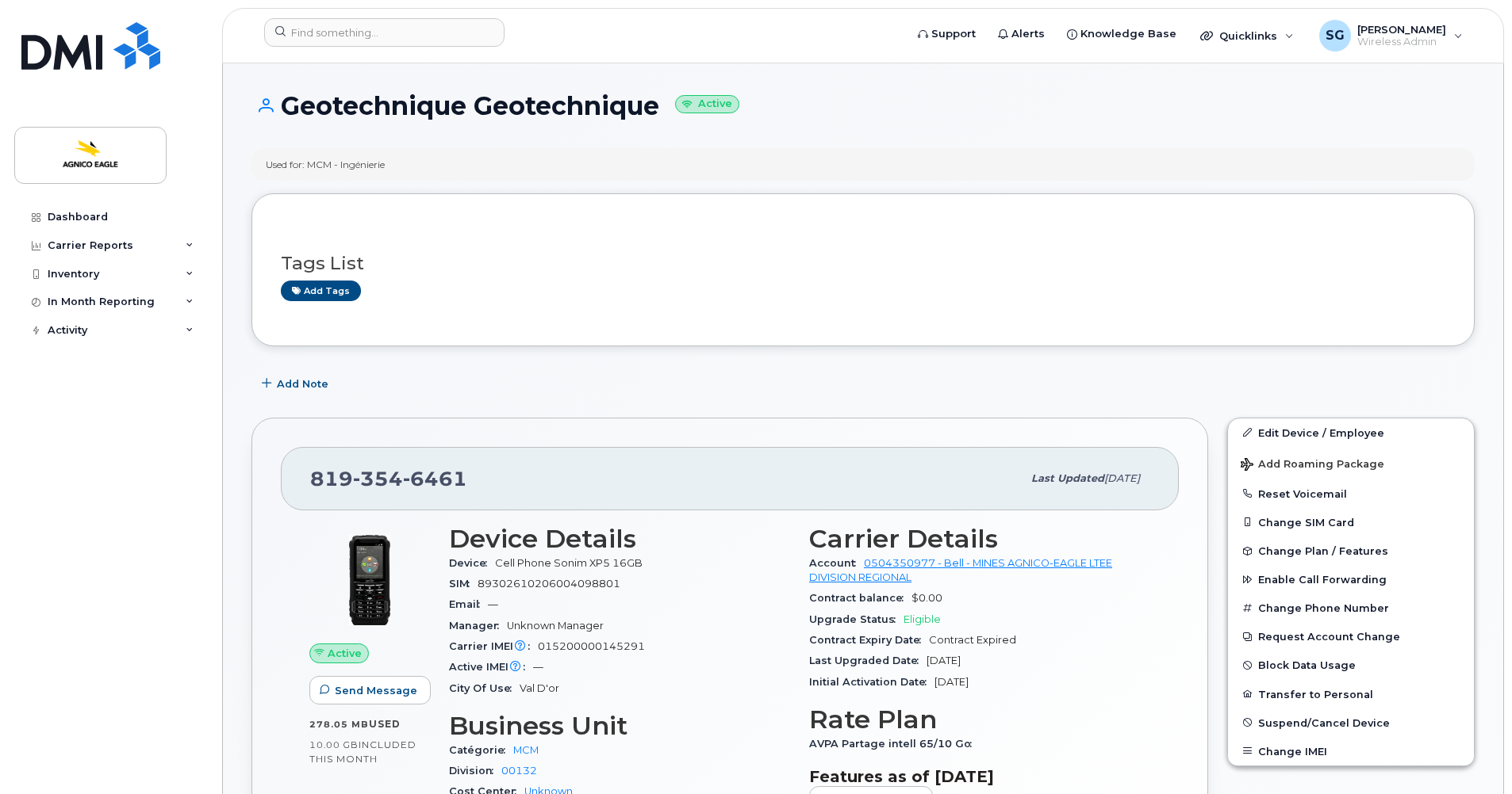
drag, startPoint x: 623, startPoint y: 112, endPoint x: 260, endPoint y: 104, distance: 363.1
click at [260, 104] on h1 "Geotechnique Geotechnique Active" at bounding box center [862, 106] width 1223 height 28
click at [472, 474] on div "[PHONE_NUMBER]" at bounding box center [666, 479] width 712 height 33
drag, startPoint x: 472, startPoint y: 476, endPoint x: 305, endPoint y: 471, distance: 167.1
click at [305, 471] on div "[PHONE_NUMBER] Last updated [DATE]" at bounding box center [729, 479] width 898 height 63
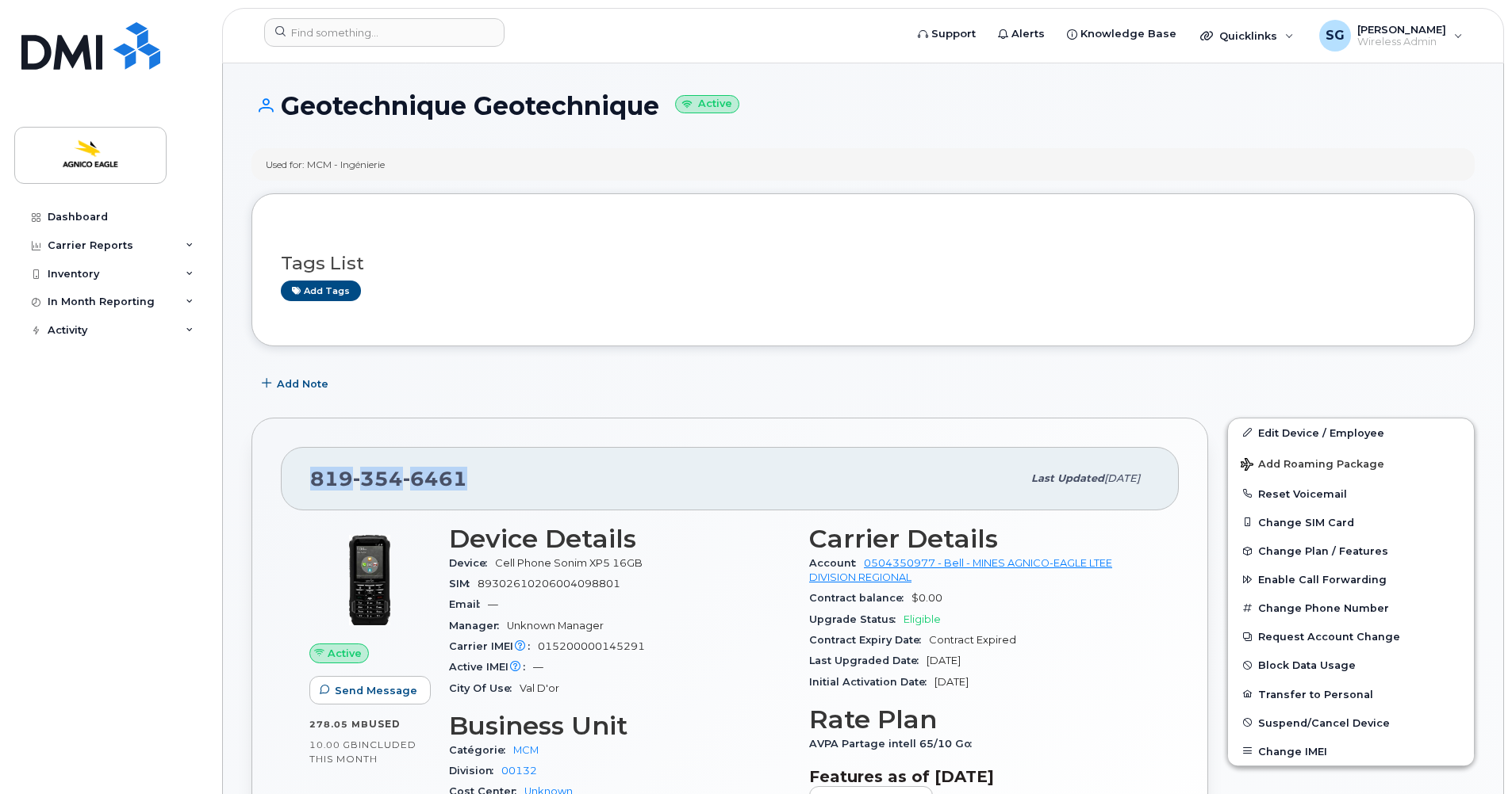
copy span "[PHONE_NUMBER]"
click at [404, 35] on input at bounding box center [384, 32] width 241 height 29
